Goal: Task Accomplishment & Management: Manage account settings

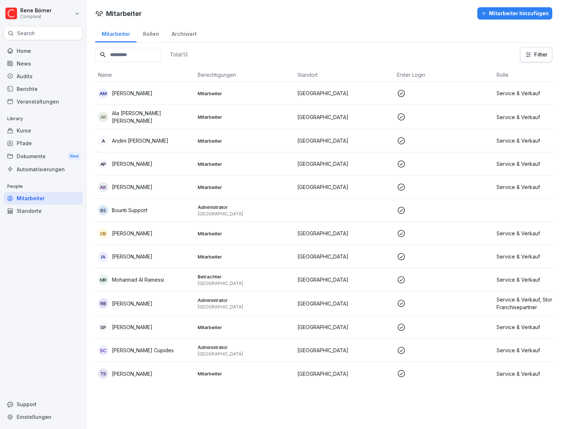
click at [31, 130] on div "Kurse" at bounding box center [43, 130] width 79 height 13
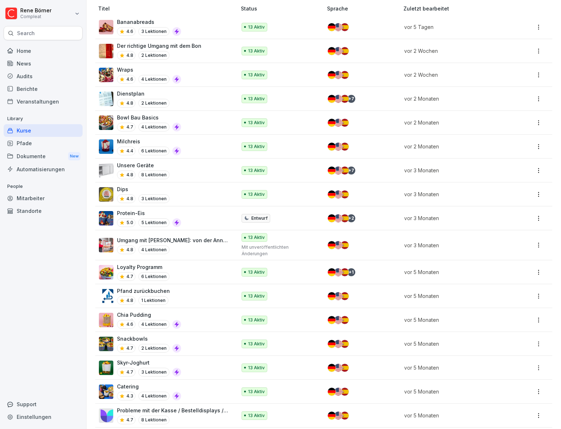
scroll to position [70, 0]
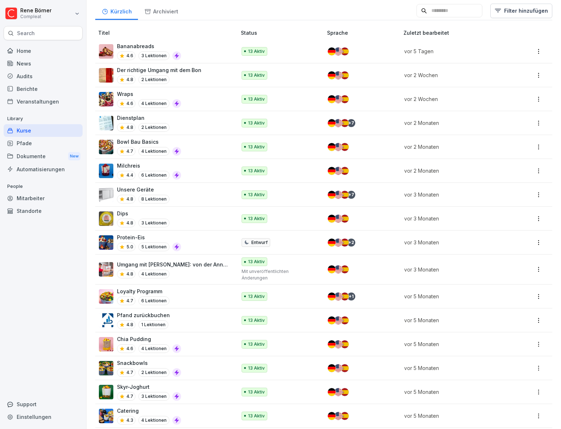
click at [144, 167] on p "Milchreis" at bounding box center [149, 166] width 64 height 8
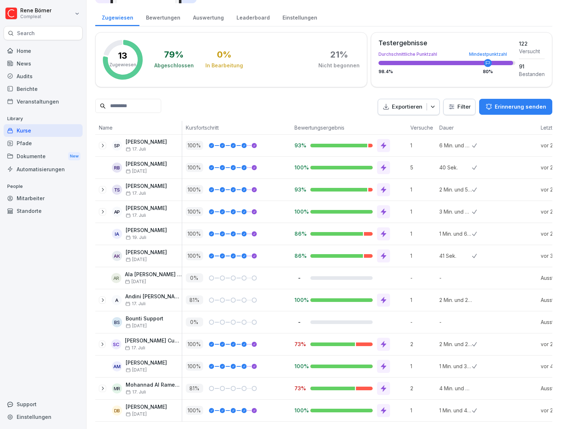
scroll to position [92, 0]
click at [383, 385] on icon at bounding box center [383, 388] width 5 height 7
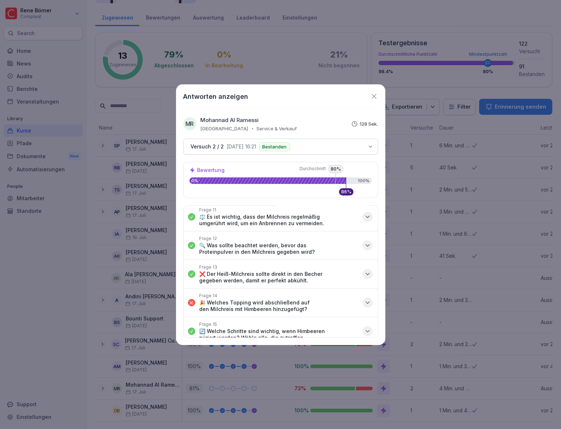
scroll to position [296, 0]
click at [375, 100] on icon at bounding box center [374, 96] width 8 height 8
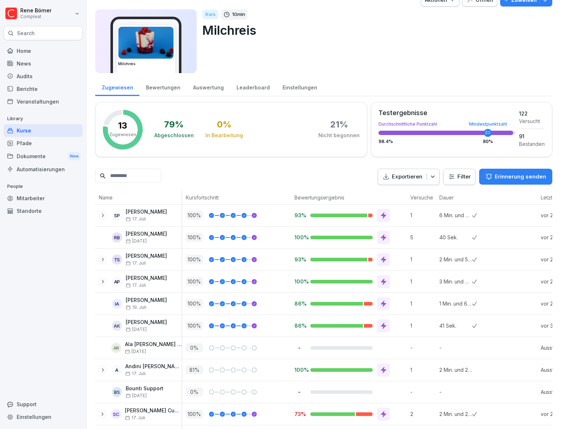
scroll to position [0, 0]
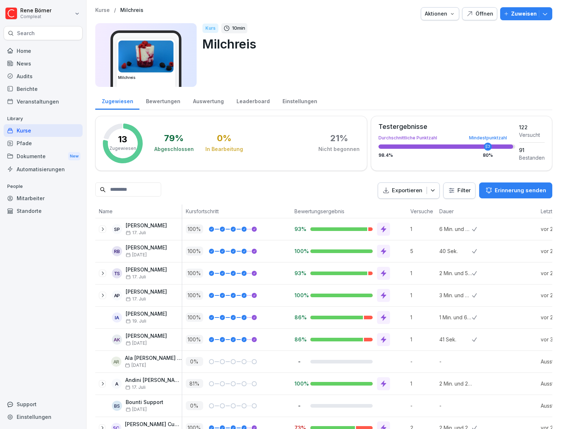
click at [541, 15] on icon "button" at bounding box center [544, 13] width 7 height 7
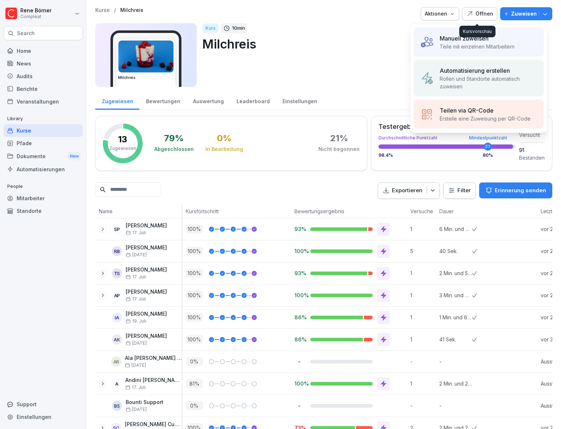
click at [480, 14] on div "Öffnen" at bounding box center [479, 14] width 27 height 8
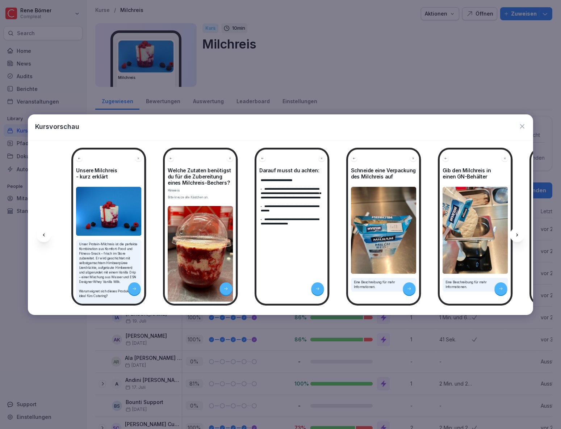
click at [518, 236] on icon at bounding box center [517, 235] width 6 height 6
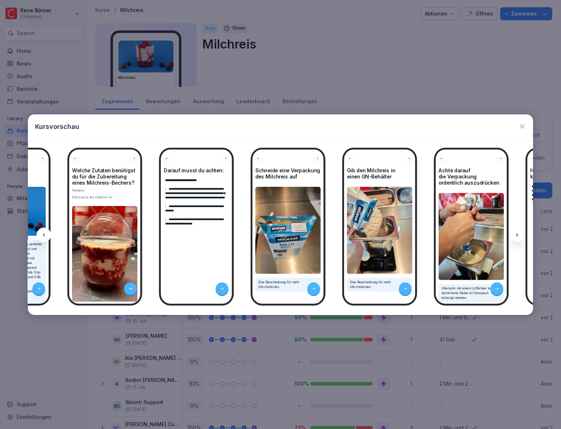
scroll to position [0, 97]
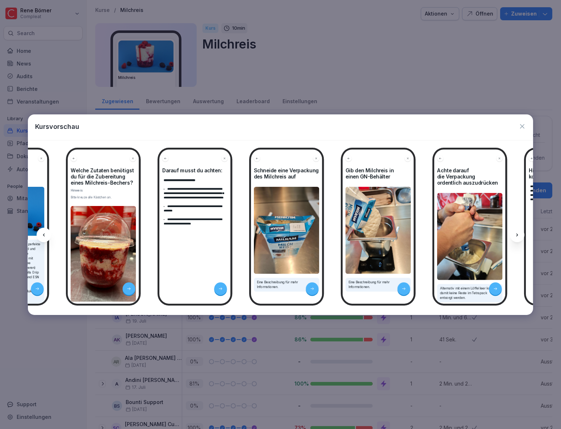
click at [518, 236] on icon at bounding box center [517, 235] width 6 height 6
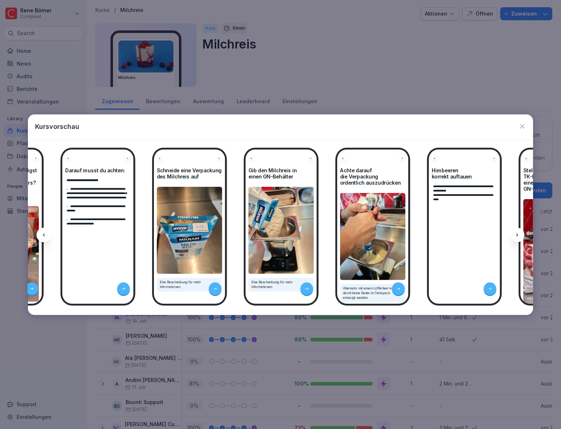
click at [518, 236] on icon at bounding box center [517, 235] width 6 height 6
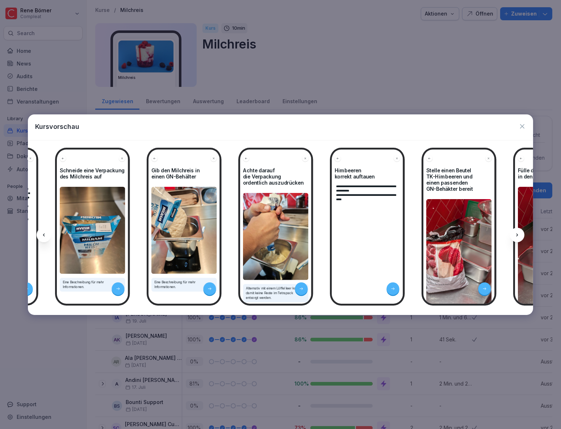
click at [518, 236] on icon at bounding box center [517, 235] width 6 height 6
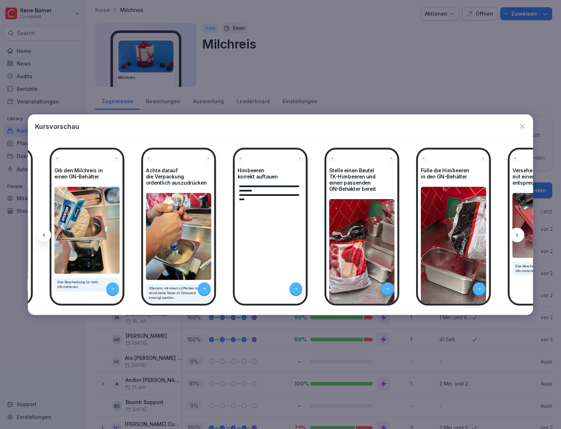
click at [518, 236] on icon at bounding box center [517, 235] width 6 height 6
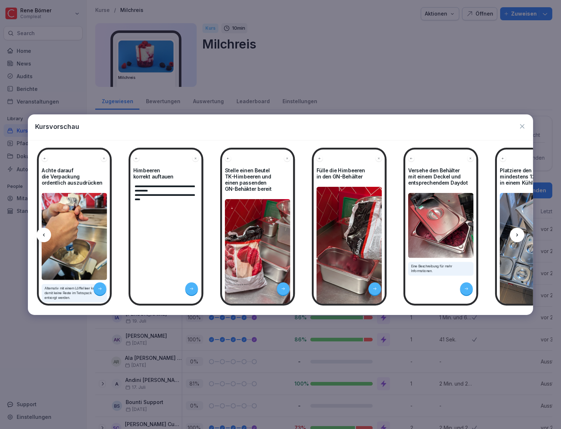
click at [518, 236] on icon at bounding box center [517, 235] width 6 height 6
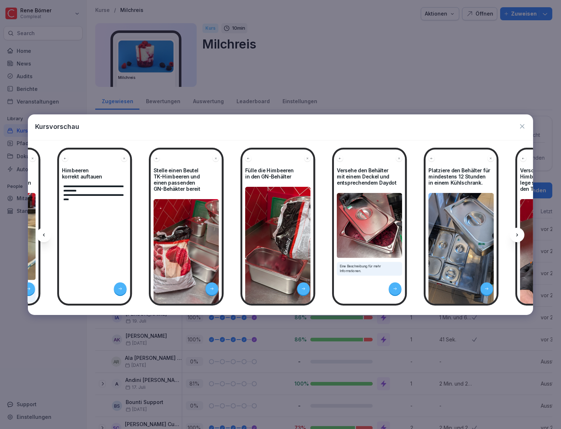
scroll to position [0, 583]
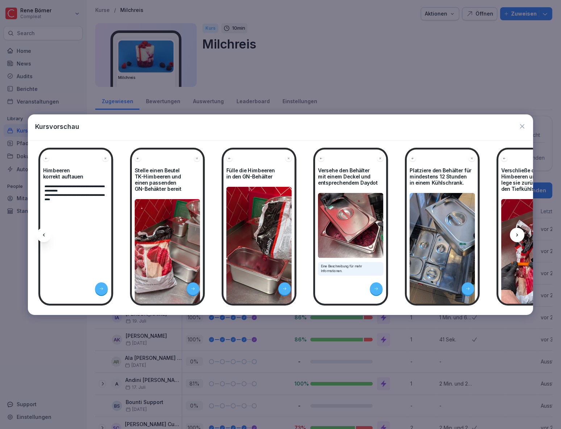
click at [518, 236] on icon at bounding box center [517, 235] width 6 height 6
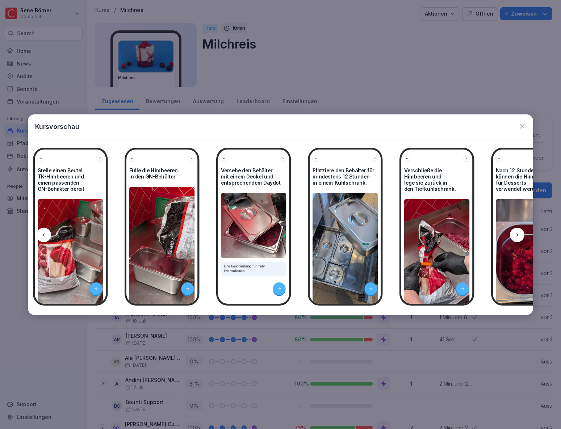
click at [518, 236] on icon at bounding box center [517, 235] width 6 height 6
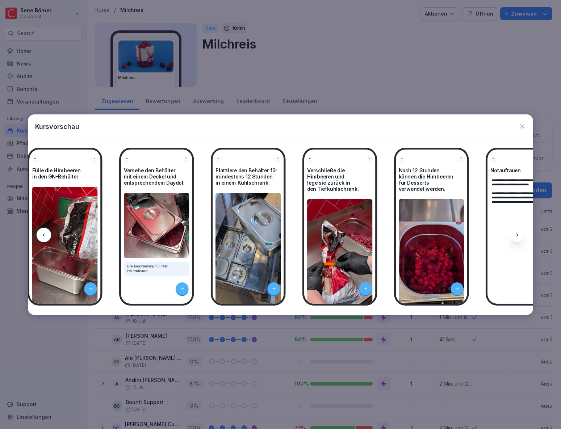
click at [518, 236] on icon at bounding box center [517, 235] width 6 height 6
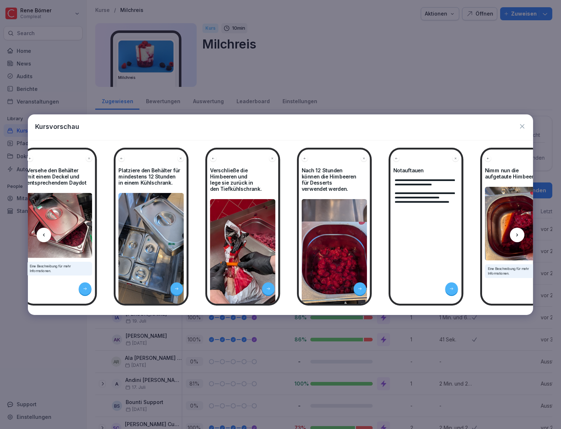
click at [518, 236] on icon at bounding box center [517, 235] width 6 height 6
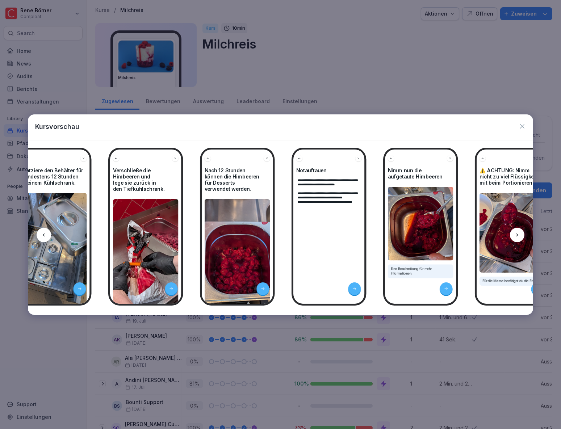
click at [518, 236] on icon at bounding box center [517, 235] width 6 height 6
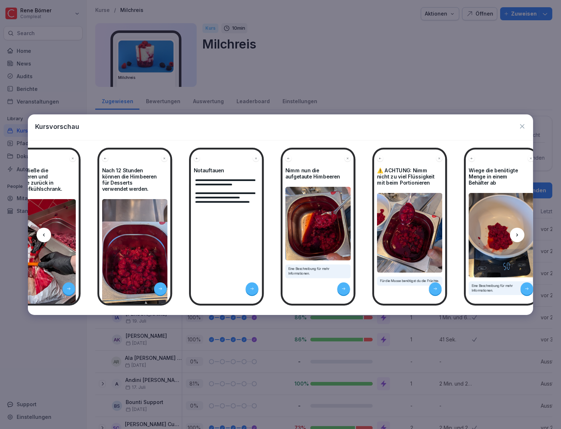
click at [518, 236] on icon at bounding box center [517, 235] width 6 height 6
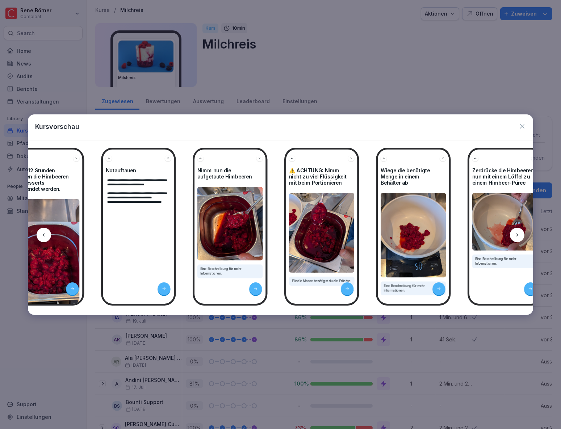
click at [518, 236] on icon at bounding box center [517, 235] width 6 height 6
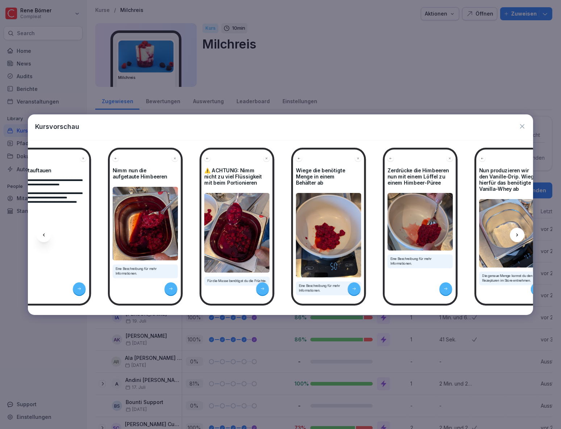
click at [518, 236] on icon at bounding box center [517, 235] width 6 height 6
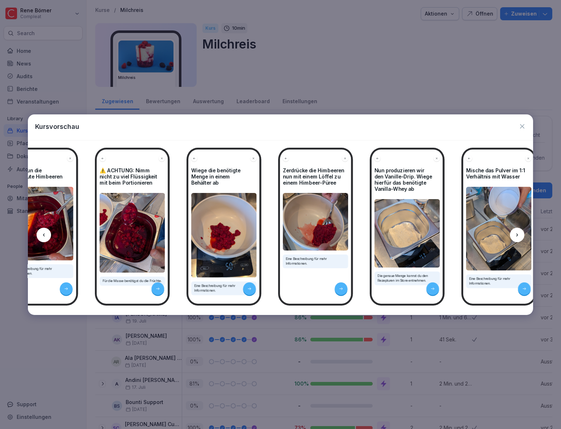
scroll to position [0, 1350]
click at [518, 236] on icon at bounding box center [517, 235] width 6 height 6
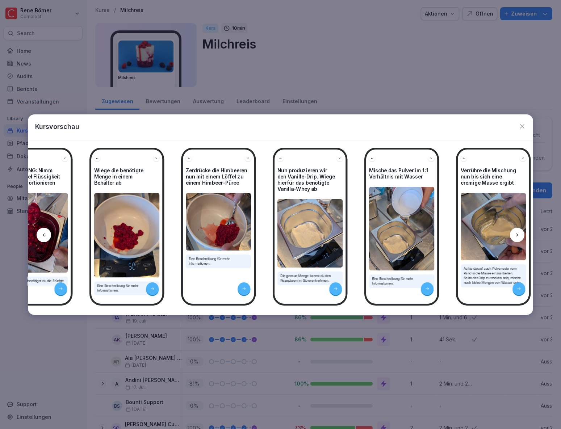
click at [518, 236] on icon at bounding box center [517, 235] width 6 height 6
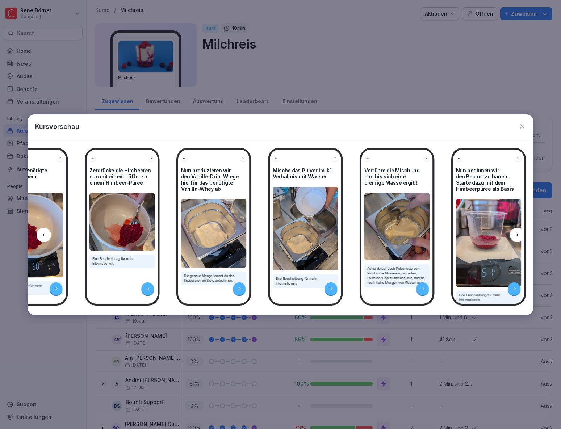
scroll to position [0, 1545]
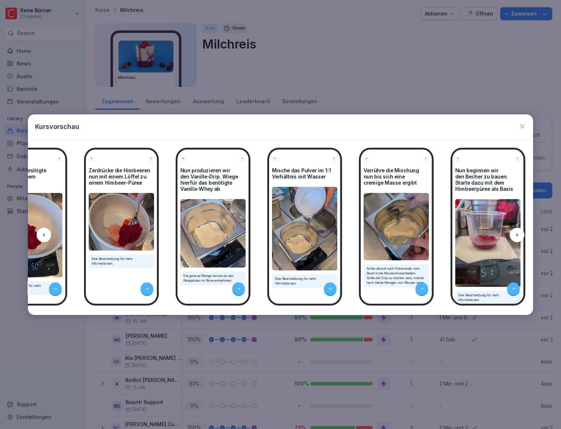
click at [520, 235] on icon at bounding box center [517, 235] width 6 height 6
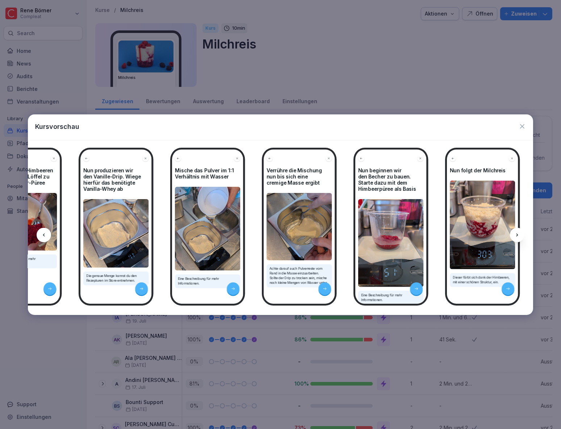
click at [520, 235] on icon at bounding box center [517, 235] width 6 height 6
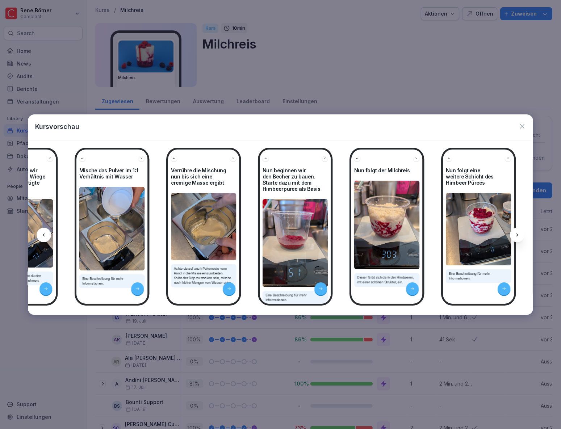
scroll to position [0, 1739]
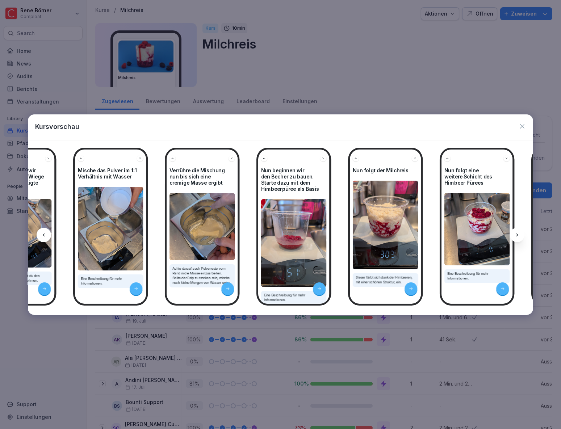
click at [520, 235] on icon at bounding box center [517, 235] width 6 height 6
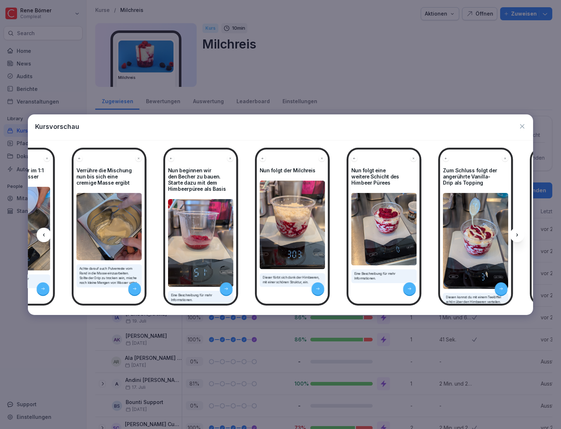
scroll to position [0, 1836]
